Goal: Find specific page/section

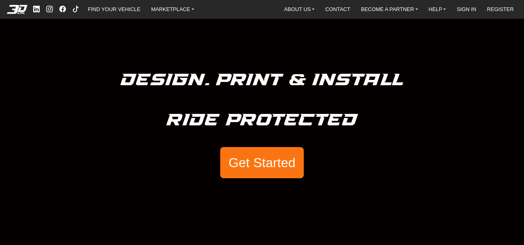
click at [257, 170] on button "Get Started" at bounding box center [262, 162] width 84 height 31
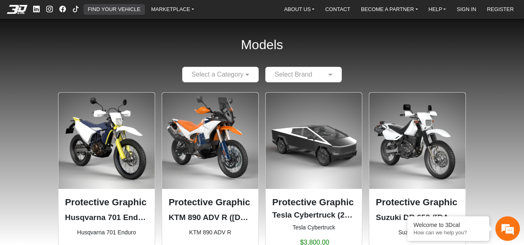
click at [112, 9] on link "FIND YOUR VEHICLE" at bounding box center [114, 9] width 59 height 10
click at [118, 9] on link "FIND YOUR VEHICLE" at bounding box center [114, 9] width 59 height 10
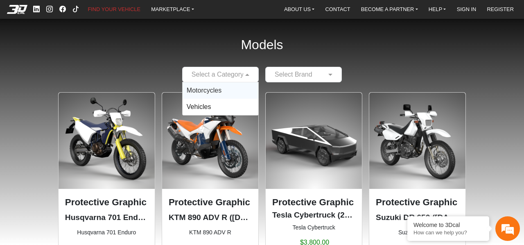
click at [246, 75] on span at bounding box center [248, 75] width 10 height 10
click at [229, 96] on div "Motorcycles" at bounding box center [221, 90] width 76 height 16
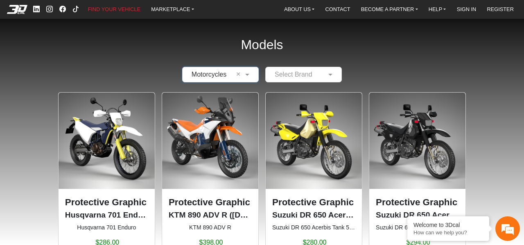
click at [342, 77] on div "× Motorcycles × Select Brand" at bounding box center [262, 75] width 511 height 16
click at [338, 75] on div at bounding box center [304, 74] width 76 height 10
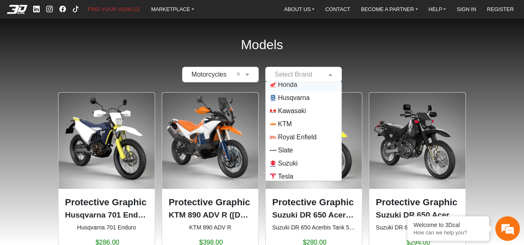
scroll to position [72, 0]
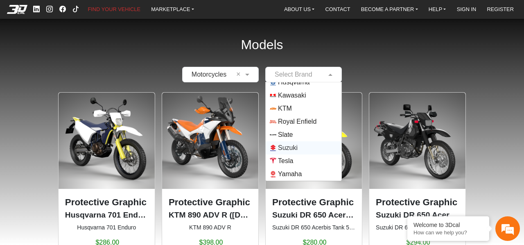
click at [291, 147] on span "Suzuki" at bounding box center [288, 148] width 20 height 10
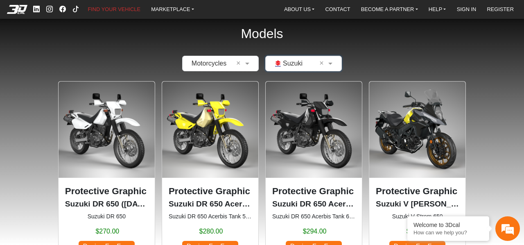
scroll to position [0, 0]
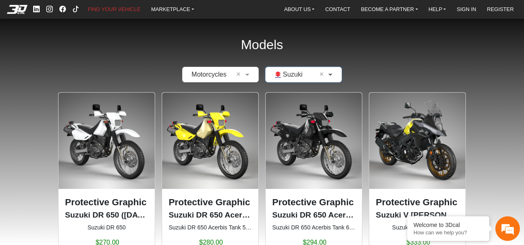
click at [329, 74] on span at bounding box center [331, 75] width 10 height 10
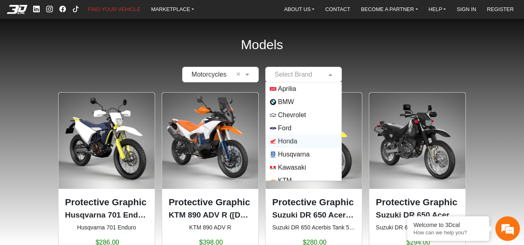
click at [296, 141] on span "Honda" at bounding box center [287, 141] width 19 height 10
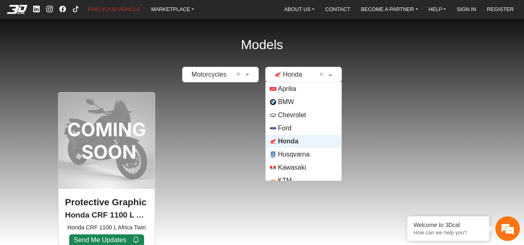
click at [326, 75] on span at bounding box center [331, 75] width 10 height 10
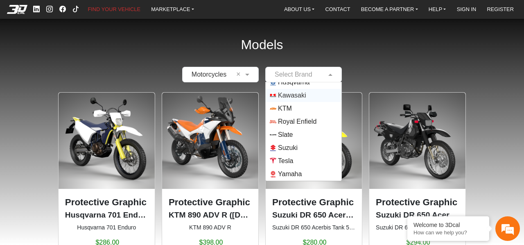
click at [297, 94] on span "Kawasaki" at bounding box center [292, 96] width 28 height 10
